Goal: Task Accomplishment & Management: Manage account settings

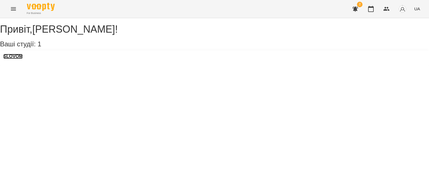
click at [18, 59] on h3 "SLOVOM" at bounding box center [12, 56] width 19 height 5
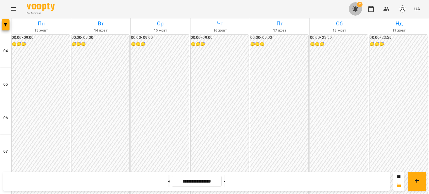
click at [359, 13] on button "button" at bounding box center [355, 8] width 13 height 13
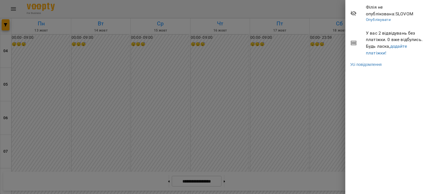
click at [306, 56] on div at bounding box center [214, 97] width 429 height 194
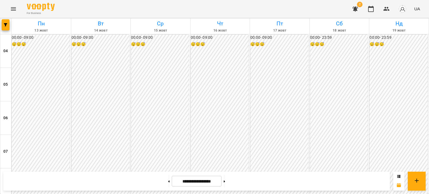
scroll to position [142, 0]
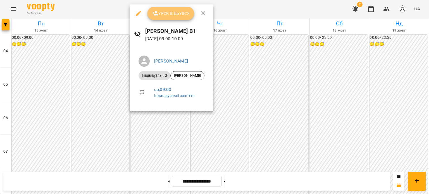
click at [182, 12] on span "Урок відбувся" at bounding box center [171, 13] width 38 height 7
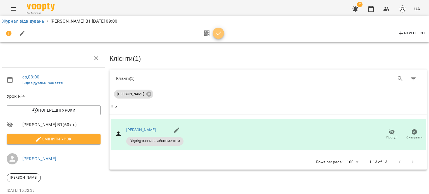
click at [217, 30] on icon "button" at bounding box center [219, 33] width 7 height 7
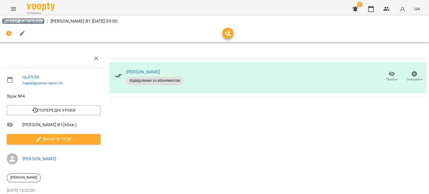
click at [32, 23] on link "Журнал відвідувань" at bounding box center [23, 20] width 42 height 5
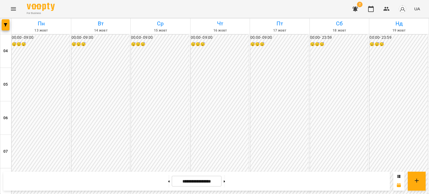
scroll to position [177, 0]
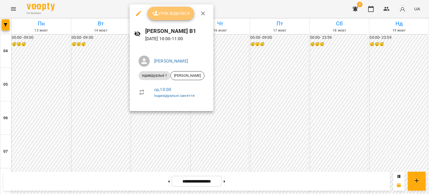
click at [170, 18] on button "Урок відбувся" at bounding box center [171, 13] width 47 height 13
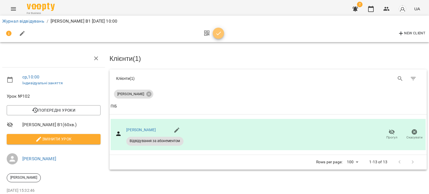
click at [219, 33] on icon "button" at bounding box center [218, 34] width 5 height 4
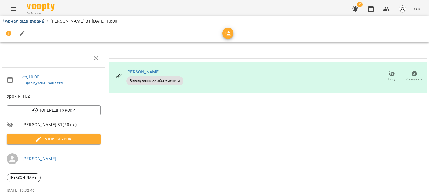
click at [16, 20] on link "Журнал відвідувань" at bounding box center [23, 20] width 42 height 5
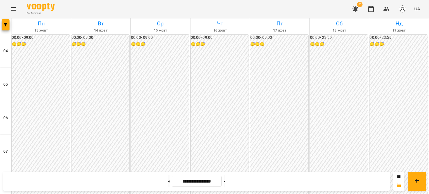
scroll to position [204, 0]
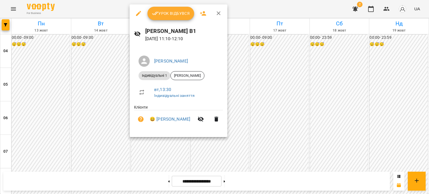
click at [160, 20] on div "Урок відбувся" at bounding box center [179, 13] width 98 height 18
click at [162, 18] on button "Урок відбувся" at bounding box center [171, 13] width 47 height 13
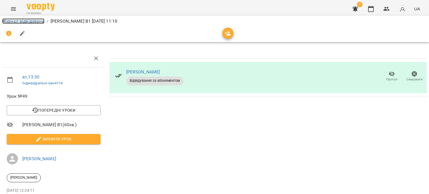
click at [41, 20] on link "Журнал відвідувань" at bounding box center [23, 20] width 42 height 5
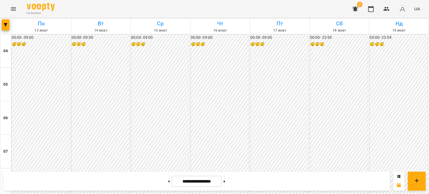
scroll to position [281, 0]
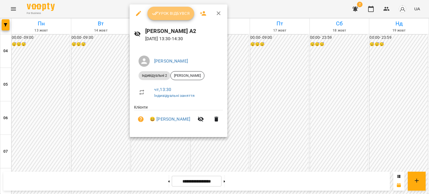
click at [168, 17] on button "Урок відбувся" at bounding box center [171, 13] width 47 height 13
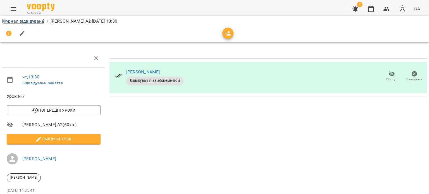
click at [30, 20] on link "Журнал відвідувань" at bounding box center [23, 20] width 42 height 5
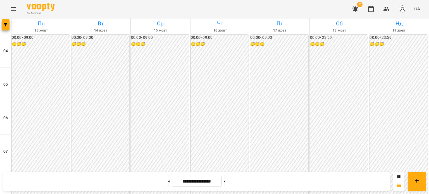
scroll to position [324, 0]
click at [404, 9] on img "button" at bounding box center [403, 9] width 8 height 8
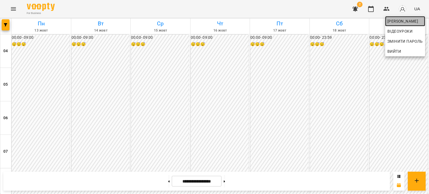
click at [400, 20] on span "[PERSON_NAME]" at bounding box center [406, 21] width 36 height 7
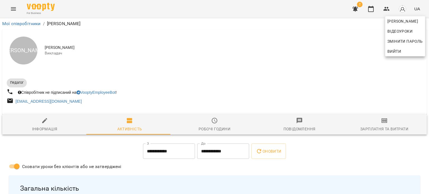
click at [385, 131] on div at bounding box center [214, 97] width 429 height 194
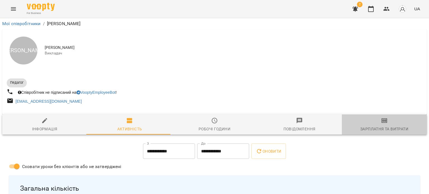
click at [385, 131] on div "Зарплатня та Витрати" at bounding box center [385, 129] width 48 height 7
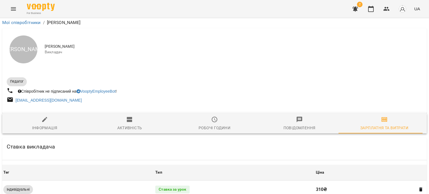
scroll to position [143, 0]
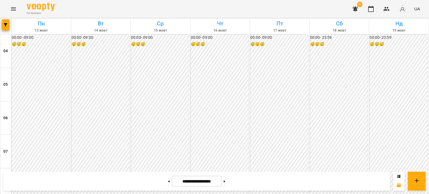
scroll to position [292, 0]
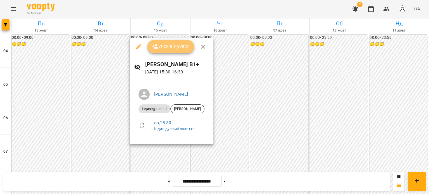
click at [173, 49] on span "Урок відбувся" at bounding box center [171, 46] width 38 height 7
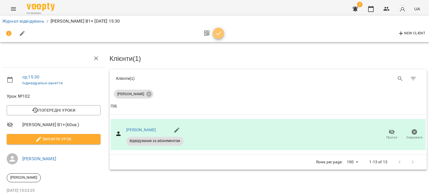
click at [218, 35] on icon "button" at bounding box center [219, 33] width 7 height 7
